Goal: Task Accomplishment & Management: Use online tool/utility

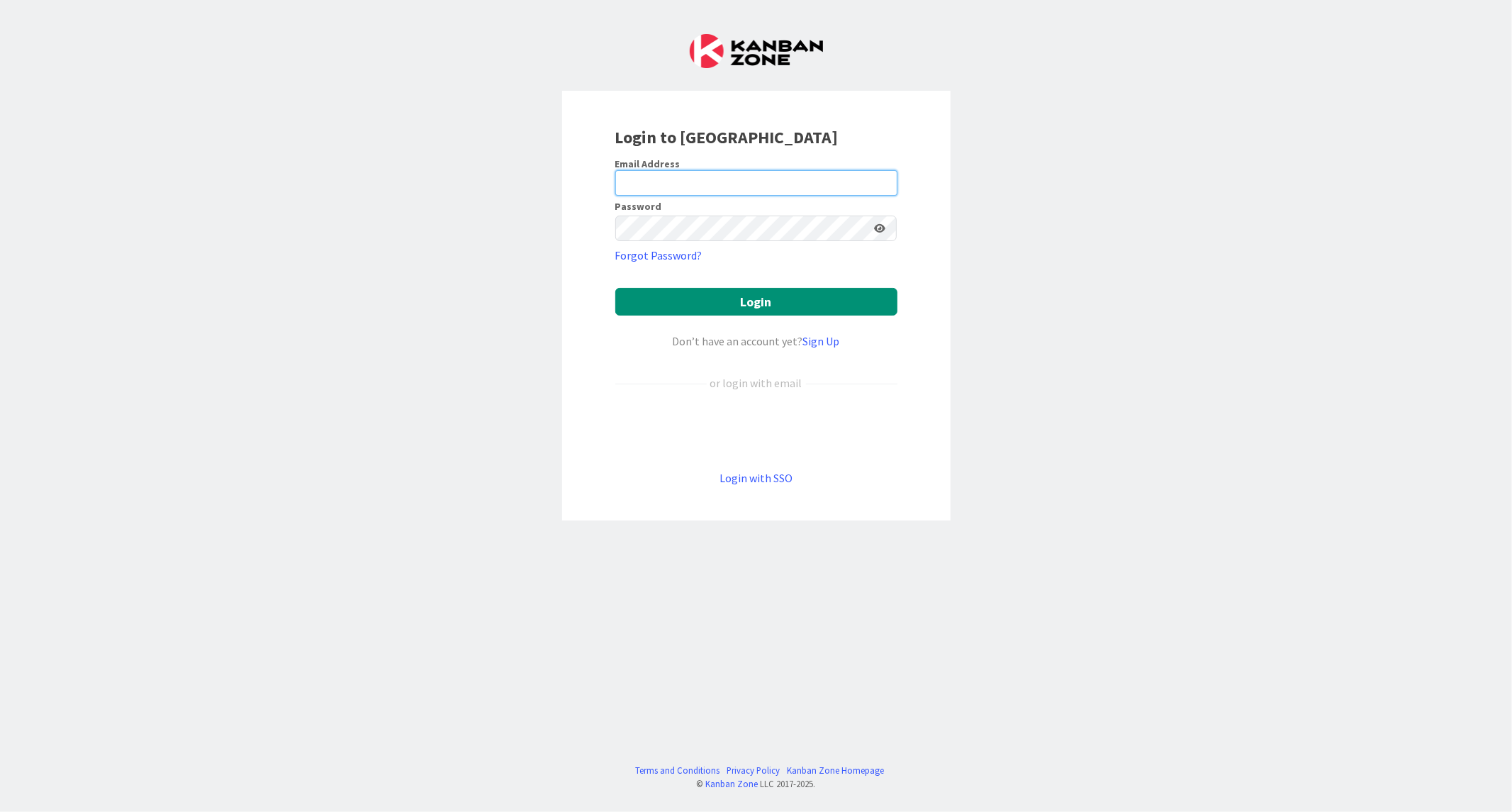
click at [700, 171] on input "email" at bounding box center [756, 183] width 282 height 26
paste input "[EMAIL_ADDRESS][DOMAIN_NAME]"
type input "[EMAIL_ADDRESS][DOMAIN_NAME]"
click at [615, 288] on button "Login" at bounding box center [756, 302] width 282 height 28
